Goal: Task Accomplishment & Management: Manage account settings

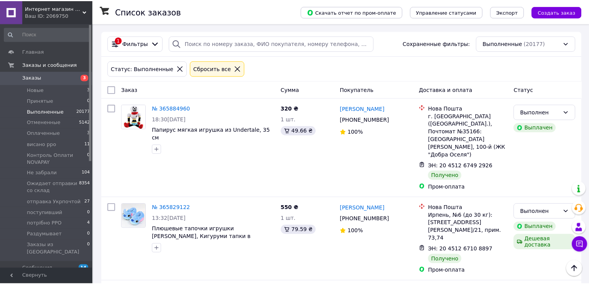
scroll to position [278, 0]
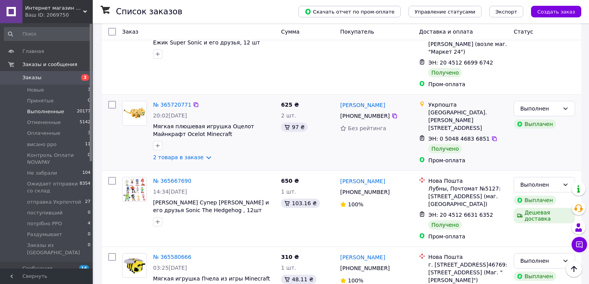
click at [102, 95] on div "№ 365720771 20:02, 08.10.2025 Мягкая плюшевая игрушка Оцелот Майнкрафт Ocelot M…" at bounding box center [341, 133] width 479 height 76
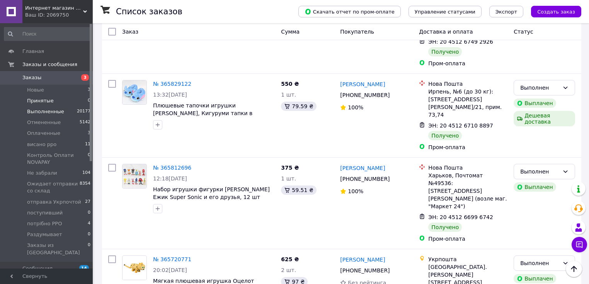
scroll to position [124, 0]
click at [49, 94] on li "Новые 3" at bounding box center [47, 90] width 95 height 11
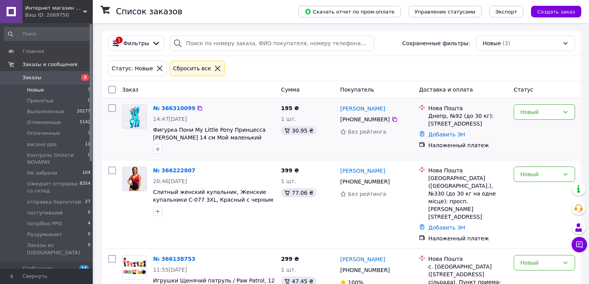
scroll to position [30, 0]
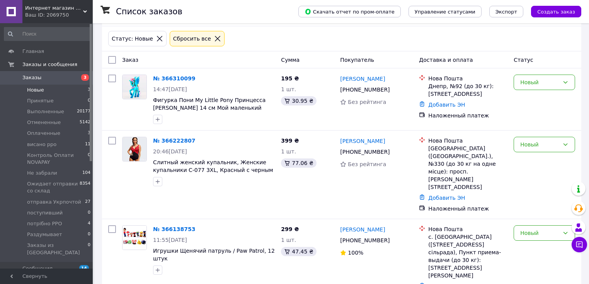
click at [46, 77] on span "Заказы" at bounding box center [46, 77] width 49 height 7
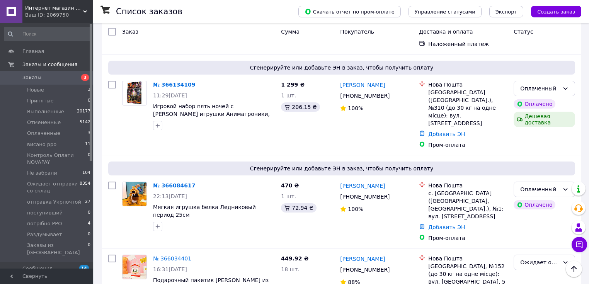
scroll to position [340, 0]
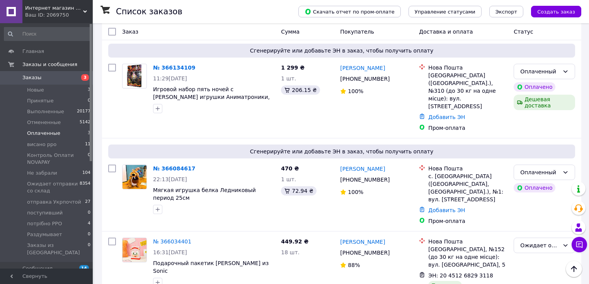
click at [64, 134] on li "Оплаченные 3" at bounding box center [47, 133] width 95 height 11
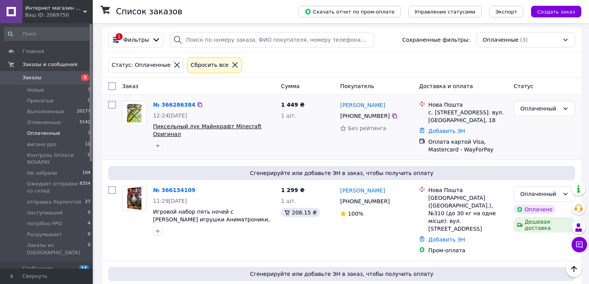
scroll to position [3, 0]
click at [81, 12] on div "Ваш ID: 2069750" at bounding box center [59, 15] width 68 height 7
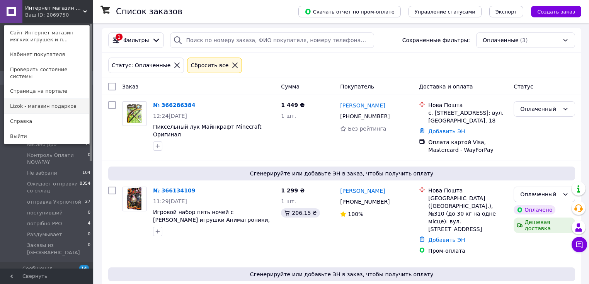
click at [59, 99] on link "Lizok - магазин подарков" at bounding box center [46, 106] width 85 height 15
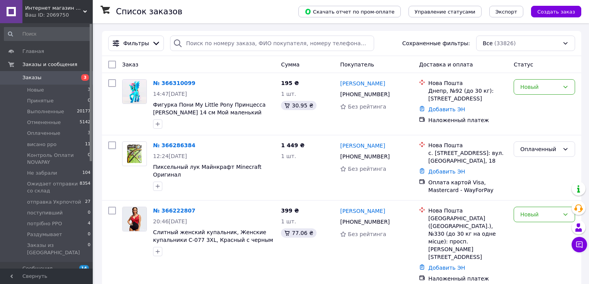
click at [82, 12] on div "Ваш ID: 2069750" at bounding box center [59, 15] width 68 height 7
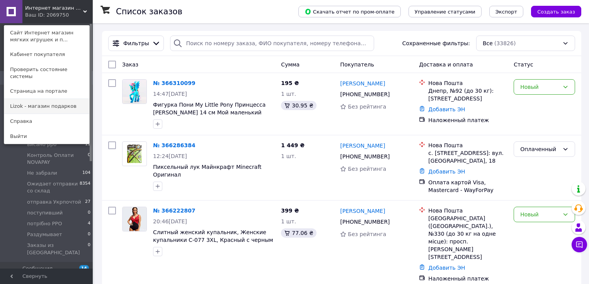
click at [54, 102] on link "Lizok - магазин подарков" at bounding box center [46, 106] width 85 height 15
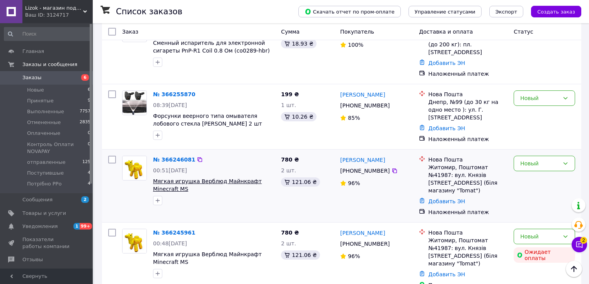
scroll to position [124, 0]
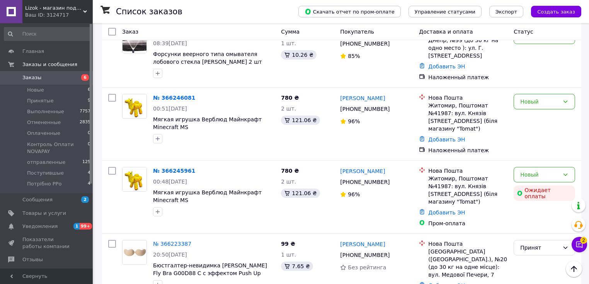
click at [54, 226] on span "Уведомления" at bounding box center [46, 226] width 49 height 7
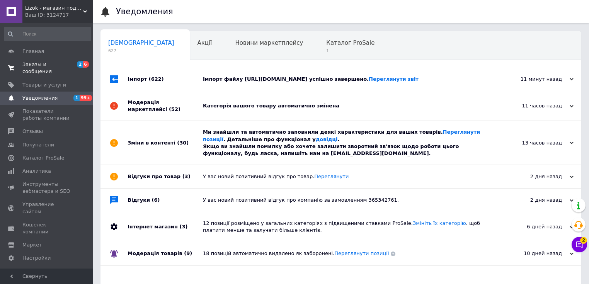
click at [34, 64] on span "Заказы и сообщения" at bounding box center [46, 68] width 49 height 14
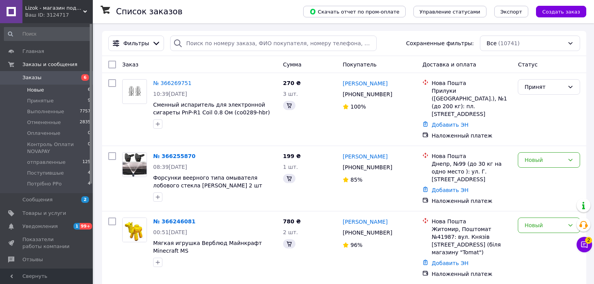
click at [47, 92] on li "Новые 6" at bounding box center [47, 90] width 95 height 11
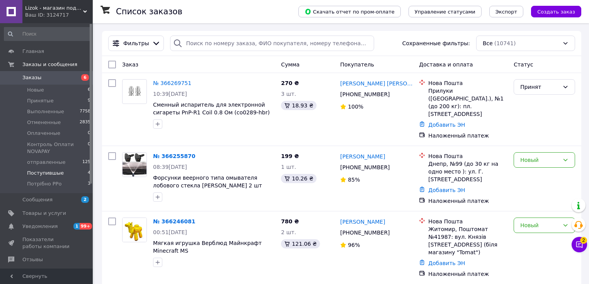
click at [51, 175] on span "Поступившые" at bounding box center [45, 173] width 37 height 7
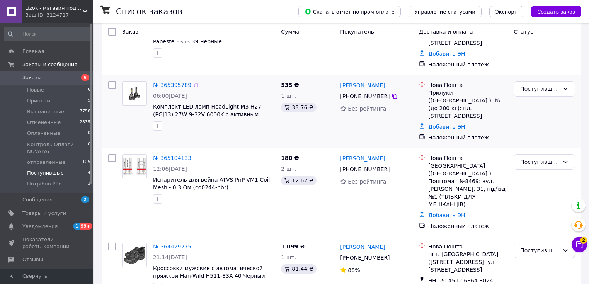
scroll to position [101, 0]
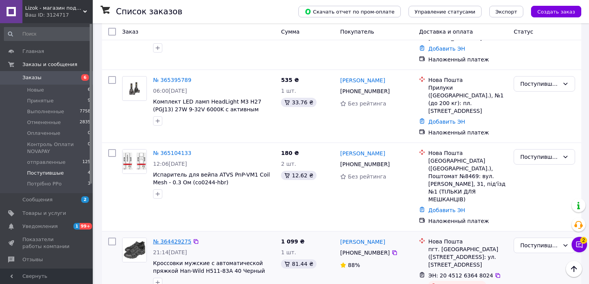
click at [171, 239] on link "№ 364429275" at bounding box center [172, 242] width 38 height 6
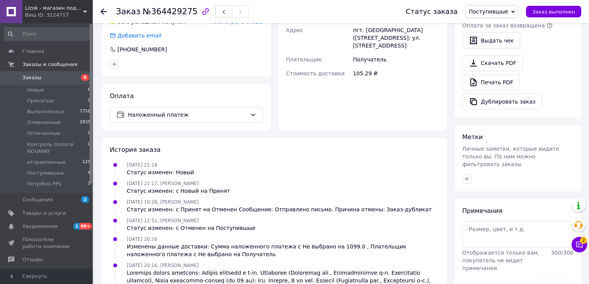
scroll to position [384, 0]
